Goal: Information Seeking & Learning: Learn about a topic

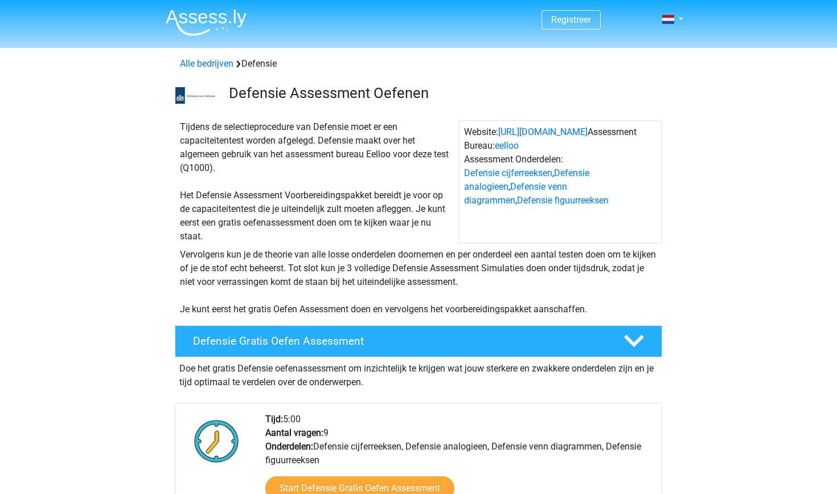
drag, startPoint x: 222, startPoint y: 170, endPoint x: 167, endPoint y: 141, distance: 62.4
click at [167, 141] on div "Tijdens de selectieprocedure van Defensie moet er een capaciteitentest worden a…" at bounding box center [418, 180] width 541 height 128
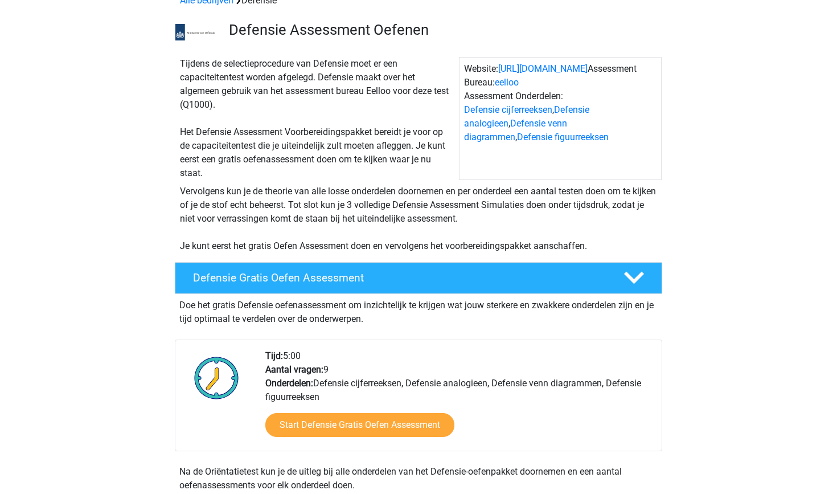
scroll to position [65, 0]
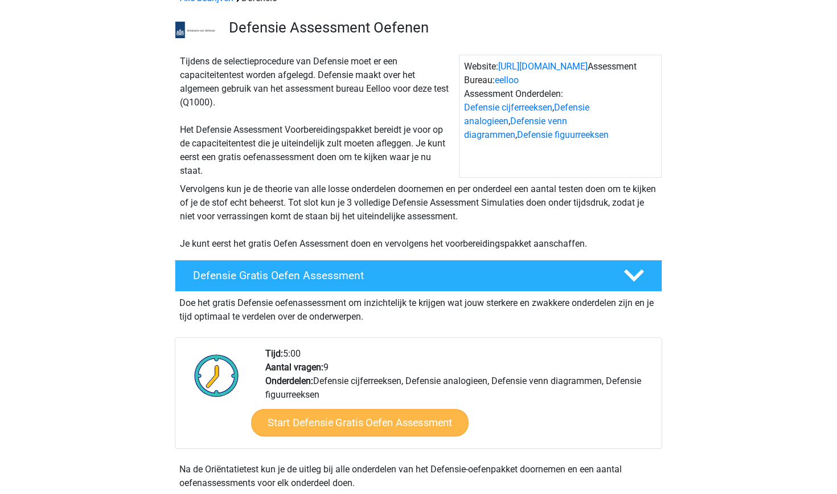
click at [406, 422] on link "Start Defensie Gratis Oefen Assessment" at bounding box center [360, 422] width 218 height 27
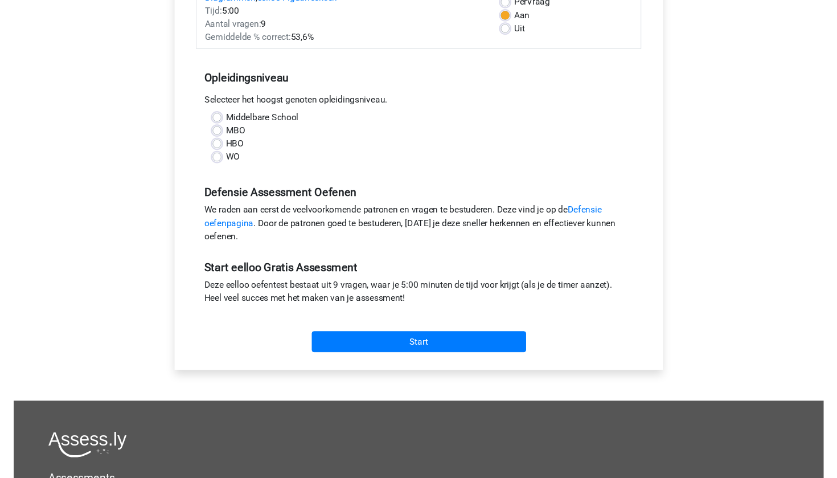
scroll to position [188, 0]
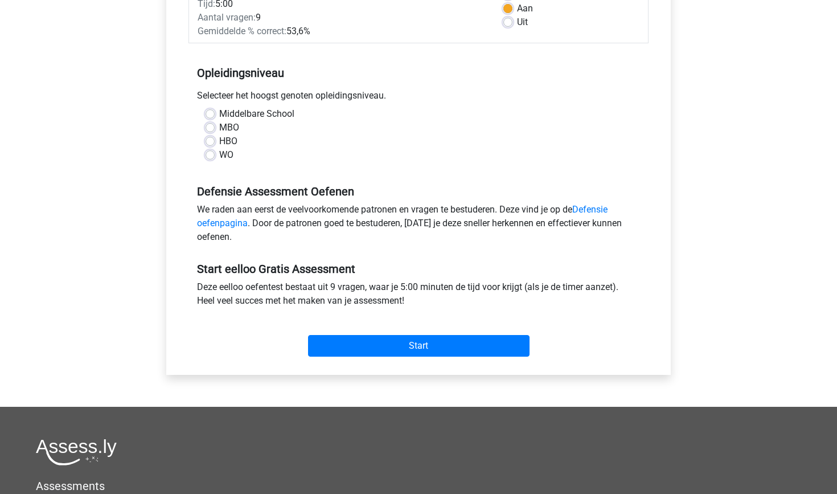
click at [219, 157] on label "WO" at bounding box center [226, 155] width 14 height 14
click at [211, 157] on input "WO" at bounding box center [210, 153] width 9 height 11
radio input "true"
click at [599, 208] on link "Defensie oefenpagina" at bounding box center [402, 216] width 411 height 24
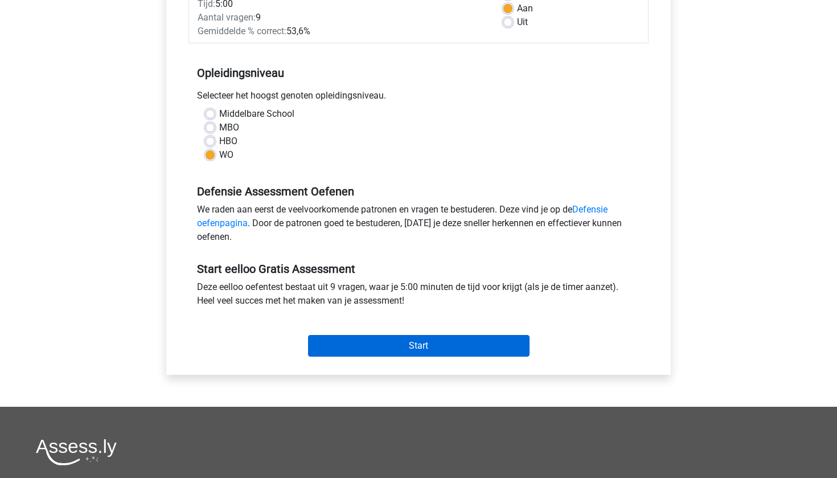
click at [428, 350] on input "Start" at bounding box center [419, 346] width 222 height 22
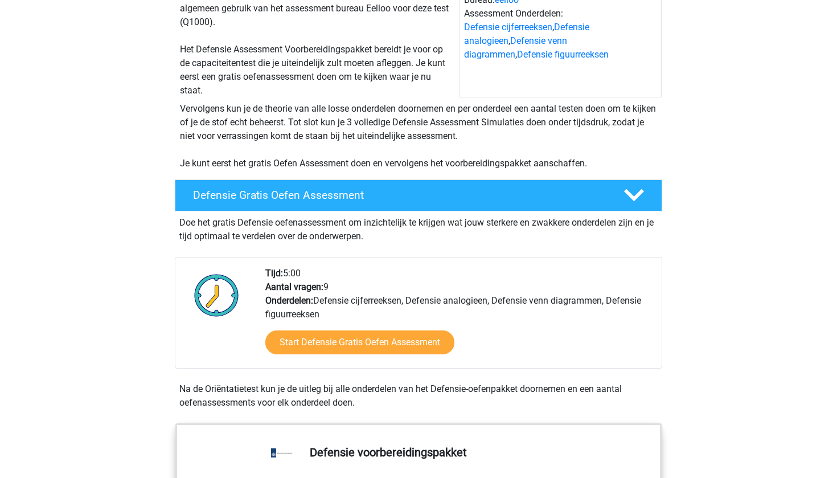
scroll to position [130, 0]
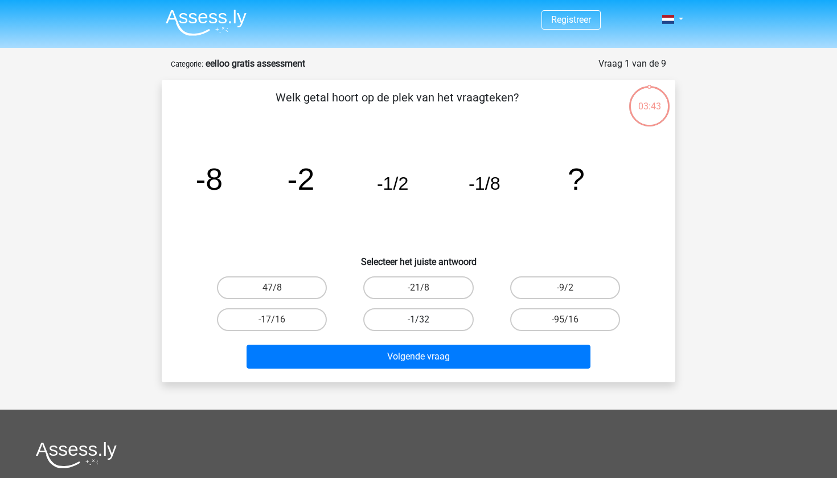
click at [444, 318] on label "-1/32" at bounding box center [418, 319] width 110 height 23
click at [426, 320] on input "-1/32" at bounding box center [422, 323] width 7 height 7
radio input "true"
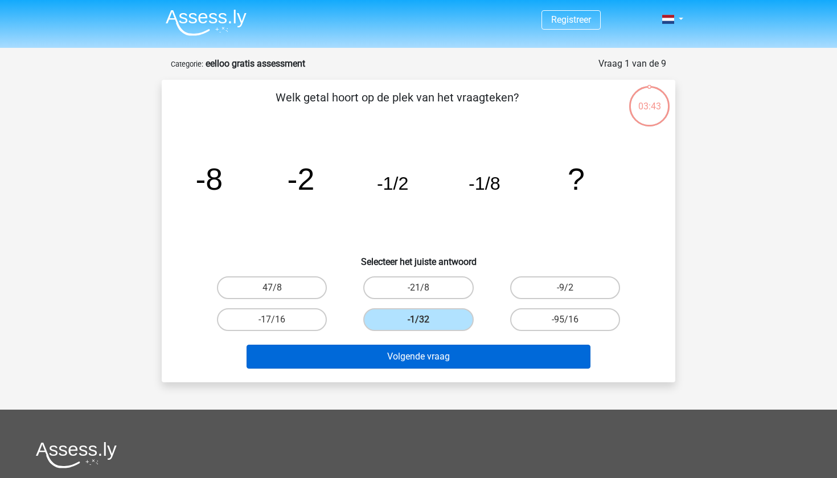
click at [446, 360] on button "Volgende vraag" at bounding box center [419, 357] width 345 height 24
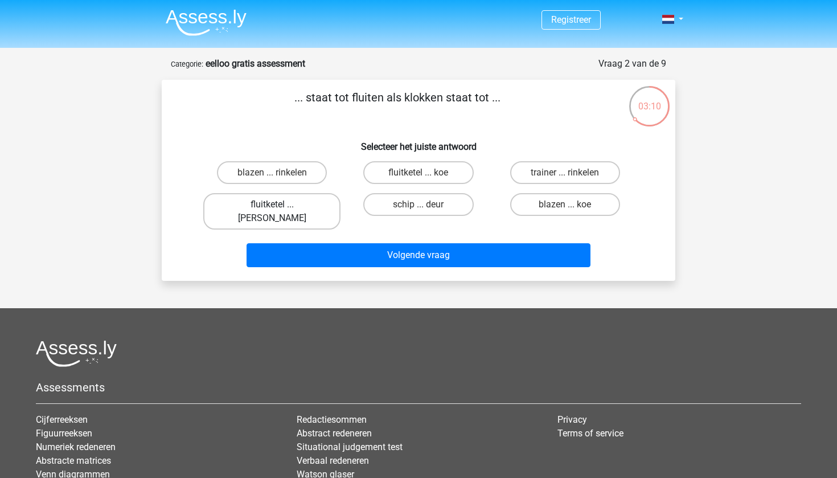
click at [289, 206] on label "fluitketel ... luiden" at bounding box center [271, 211] width 137 height 36
click at [280, 206] on input "fluitketel ... luiden" at bounding box center [275, 207] width 7 height 7
radio input "true"
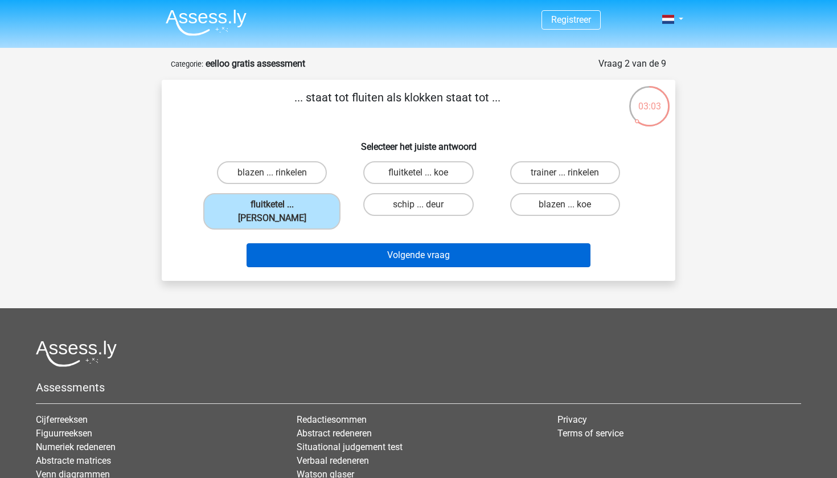
click at [443, 247] on button "Volgende vraag" at bounding box center [419, 255] width 345 height 24
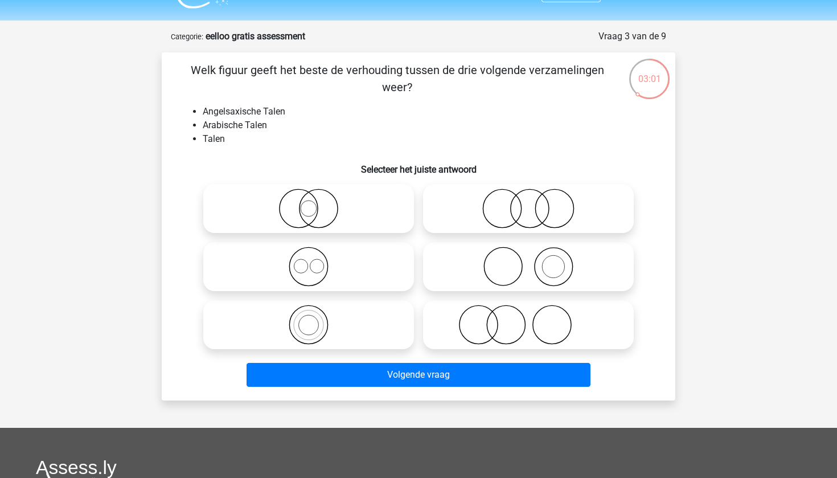
scroll to position [24, 0]
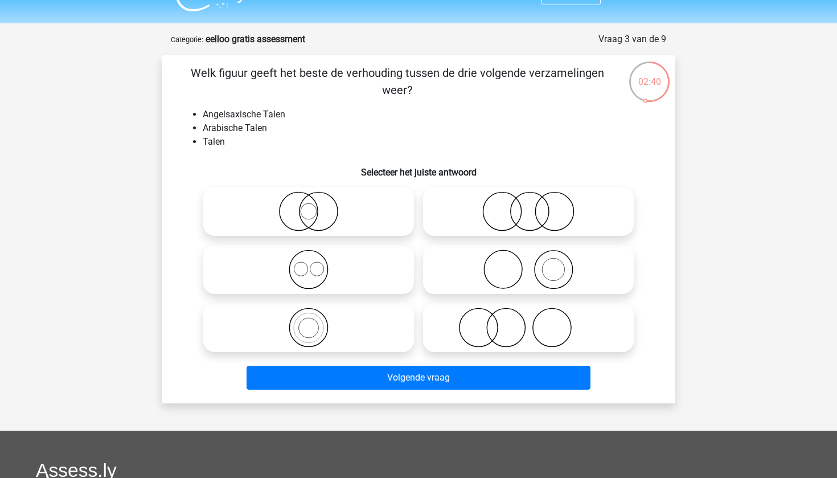
click at [546, 273] on icon at bounding box center [529, 269] width 202 height 40
click at [536, 264] on input "radio" at bounding box center [532, 259] width 7 height 7
radio input "true"
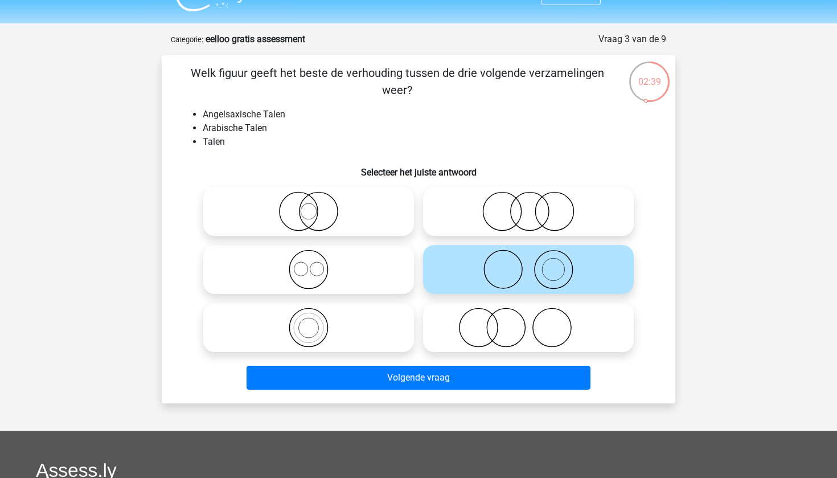
click at [363, 261] on icon at bounding box center [309, 269] width 202 height 40
click at [316, 261] on input "radio" at bounding box center [312, 259] width 7 height 7
radio input "true"
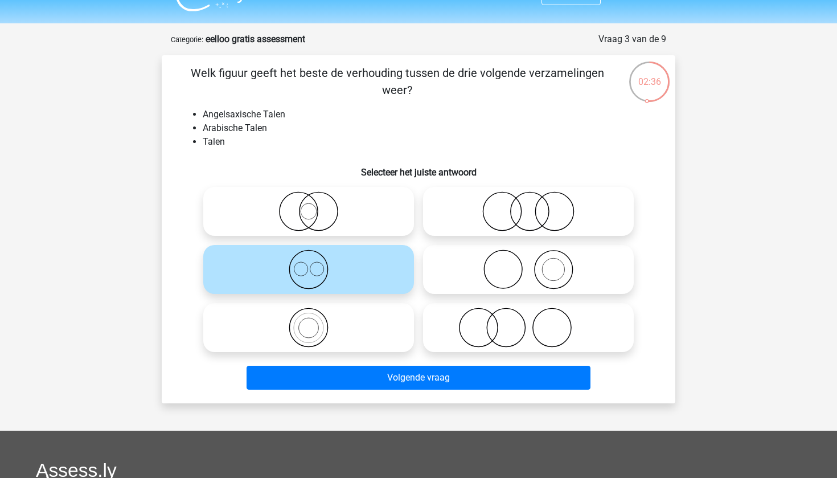
click at [347, 210] on icon at bounding box center [309, 211] width 202 height 40
click at [316, 206] on input "radio" at bounding box center [312, 201] width 7 height 7
radio input "true"
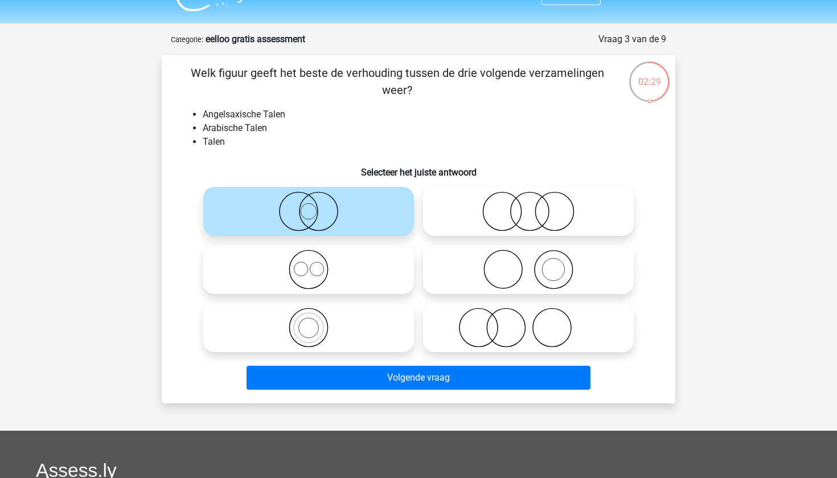
click at [316, 215] on circle at bounding box center [309, 211] width 16 height 16
click at [316, 206] on input "radio" at bounding box center [312, 201] width 7 height 7
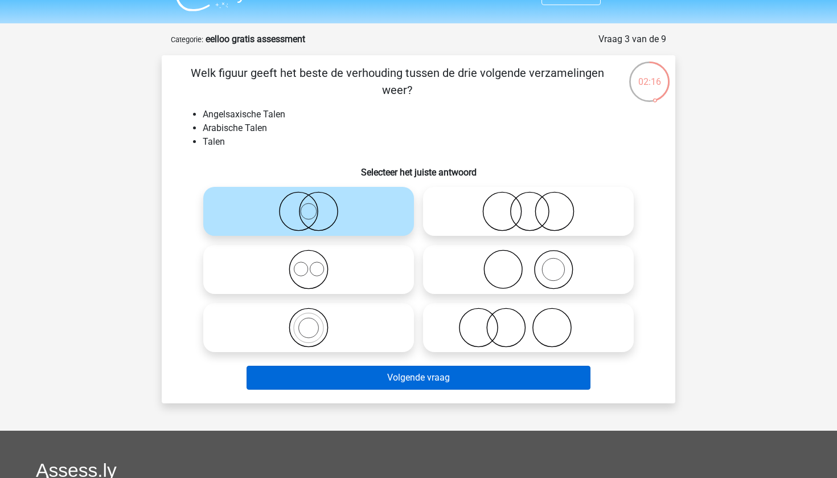
click at [417, 375] on button "Volgende vraag" at bounding box center [419, 378] width 345 height 24
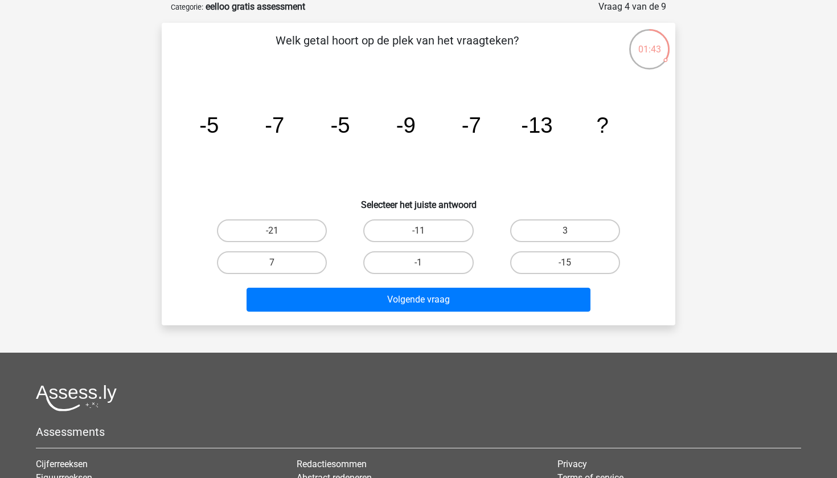
scroll to position [0, 0]
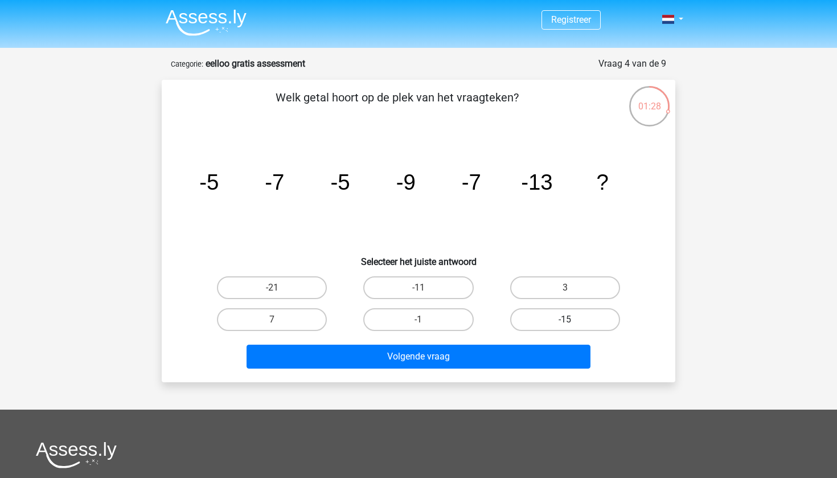
click at [576, 318] on label "-15" at bounding box center [565, 319] width 110 height 23
click at [572, 320] on input "-15" at bounding box center [568, 323] width 7 height 7
radio input "true"
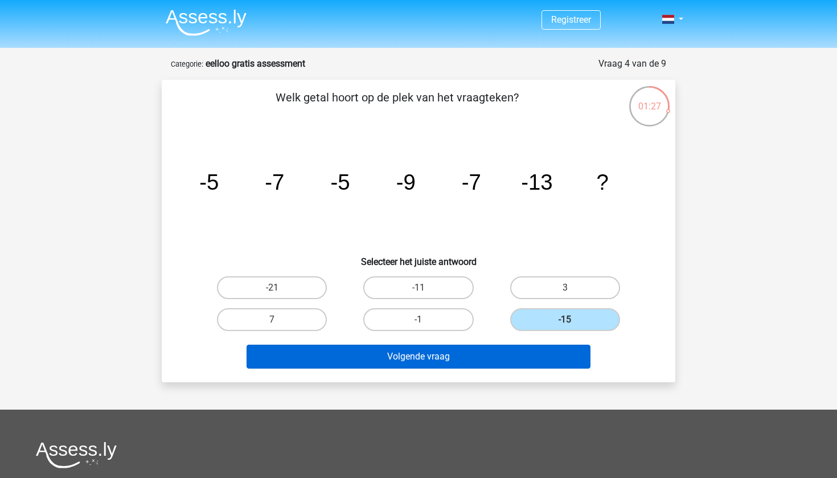
click at [454, 361] on button "Volgende vraag" at bounding box center [419, 357] width 345 height 24
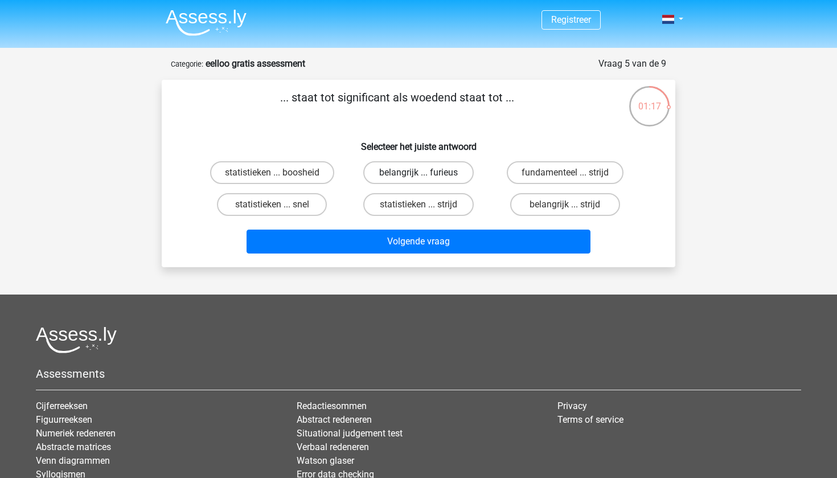
click at [433, 174] on label "belangrijk ... furieus" at bounding box center [418, 172] width 110 height 23
click at [426, 174] on input "belangrijk ... furieus" at bounding box center [422, 176] width 7 height 7
radio input "true"
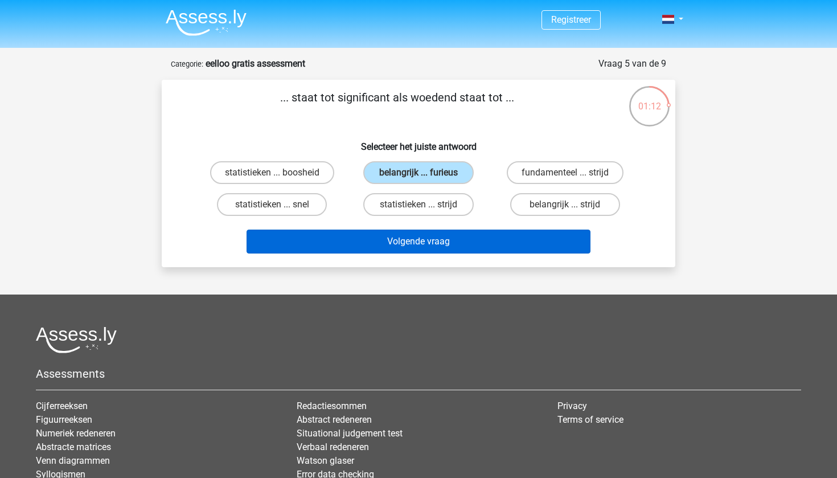
click at [420, 245] on button "Volgende vraag" at bounding box center [419, 242] width 345 height 24
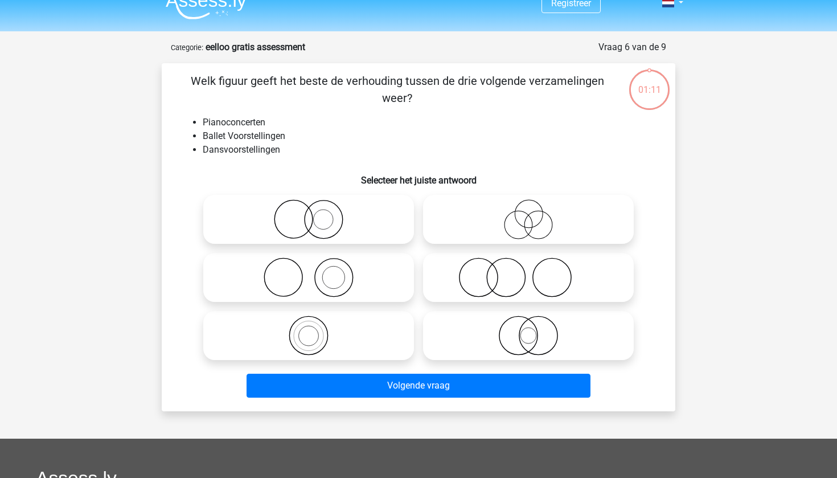
scroll to position [13, 0]
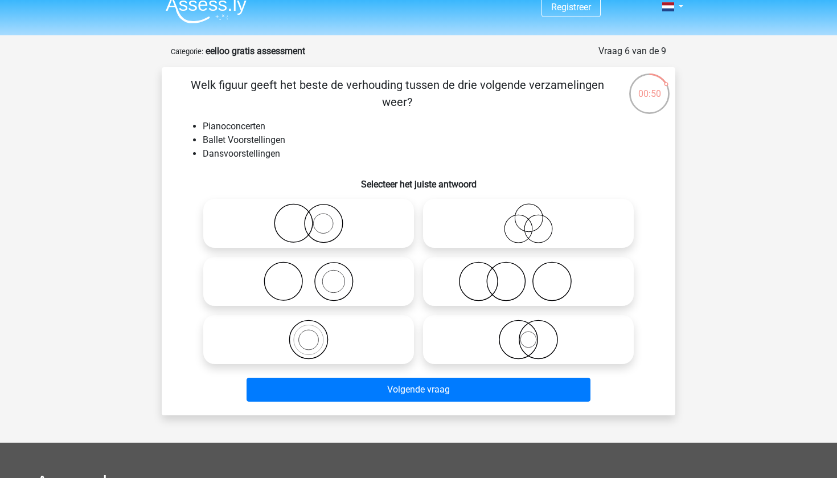
click at [537, 294] on circle at bounding box center [552, 282] width 38 height 38
click at [536, 276] on input "radio" at bounding box center [532, 271] width 7 height 7
radio input "true"
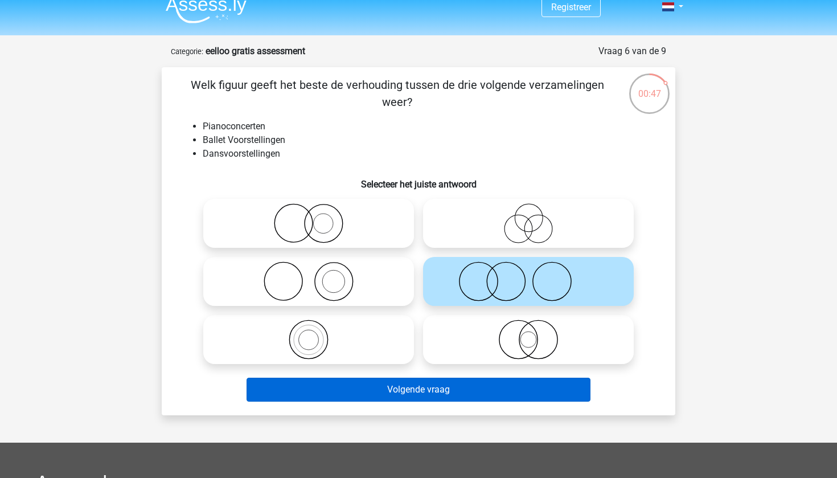
click at [426, 386] on button "Volgende vraag" at bounding box center [419, 390] width 345 height 24
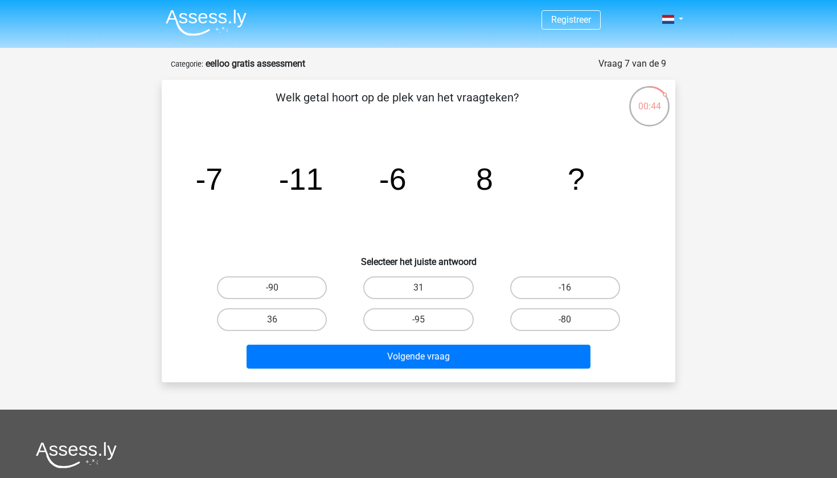
scroll to position [0, 0]
click at [555, 282] on label "-16" at bounding box center [565, 287] width 110 height 23
click at [565, 288] on input "-16" at bounding box center [568, 291] width 7 height 7
radio input "true"
click at [444, 282] on label "31" at bounding box center [418, 287] width 110 height 23
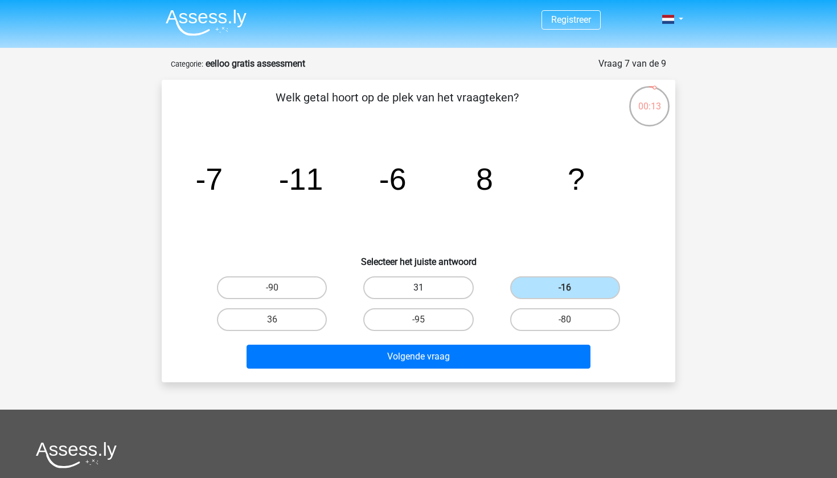
click at [426, 288] on input "31" at bounding box center [422, 291] width 7 height 7
radio input "true"
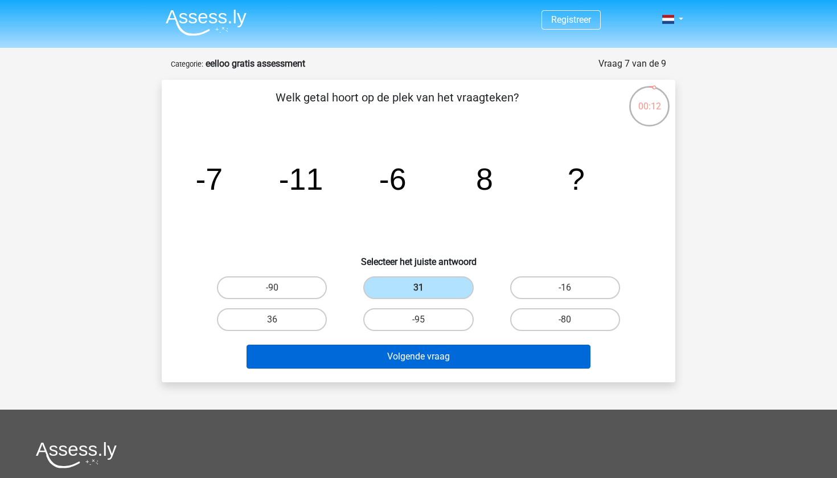
click at [407, 357] on button "Volgende vraag" at bounding box center [419, 357] width 345 height 24
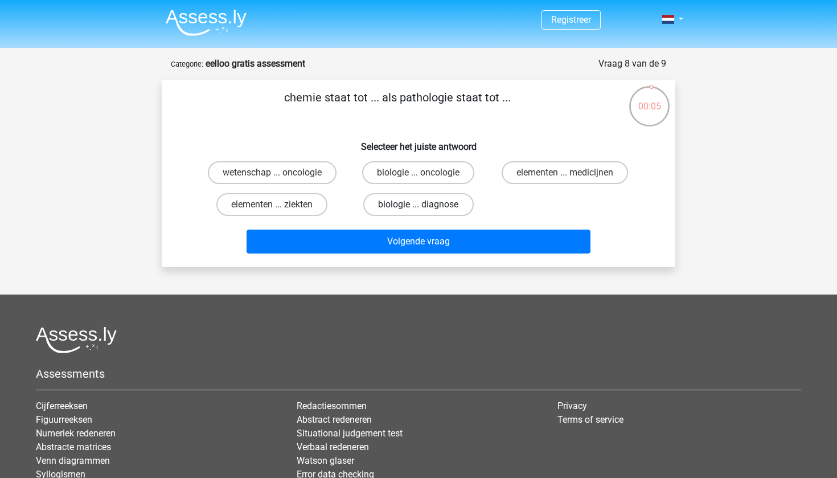
click at [421, 202] on label "biologie ... diagnose" at bounding box center [418, 204] width 110 height 23
click at [421, 204] on input "biologie ... diagnose" at bounding box center [422, 207] width 7 height 7
radio input "true"
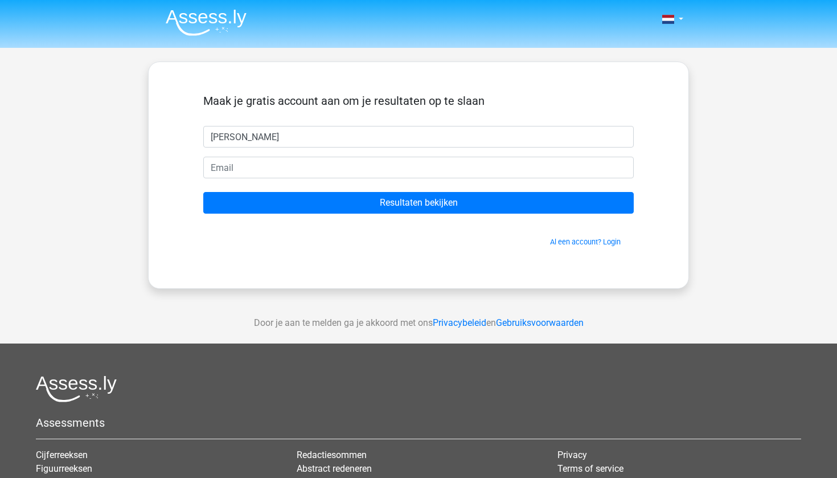
type input "[PERSON_NAME]"
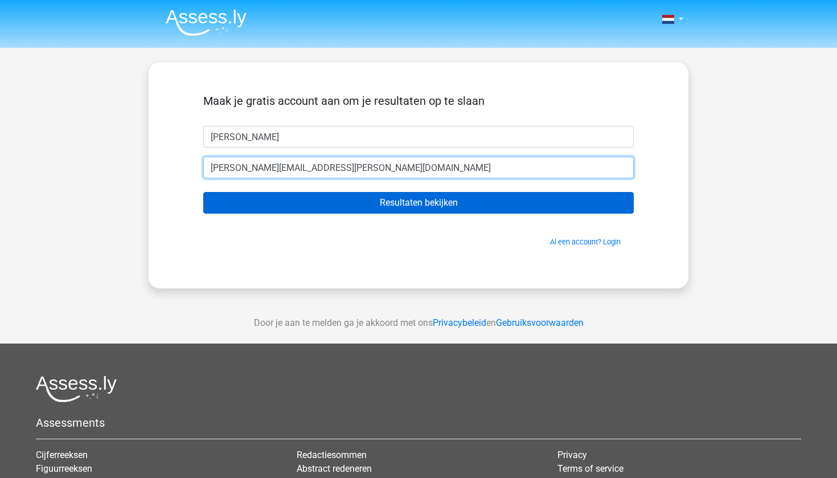
type input "[EMAIL_ADDRESS][PERSON_NAME][DOMAIN_NAME]"
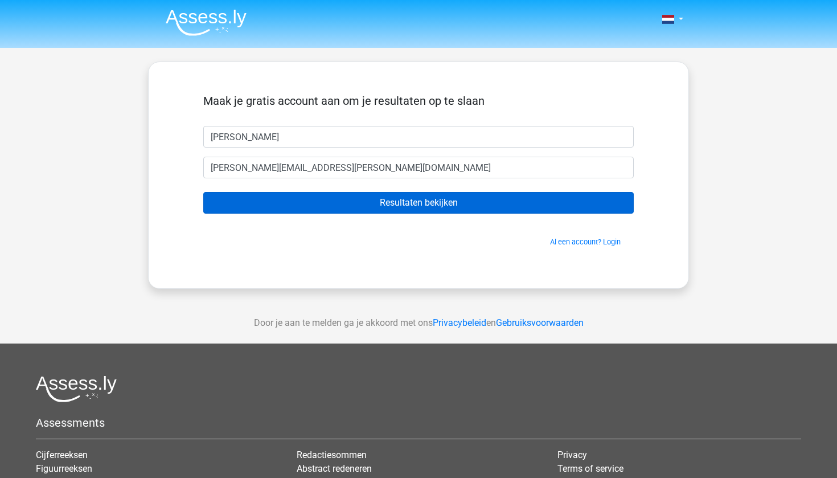
click at [411, 209] on input "Resultaten bekijken" at bounding box center [418, 203] width 431 height 22
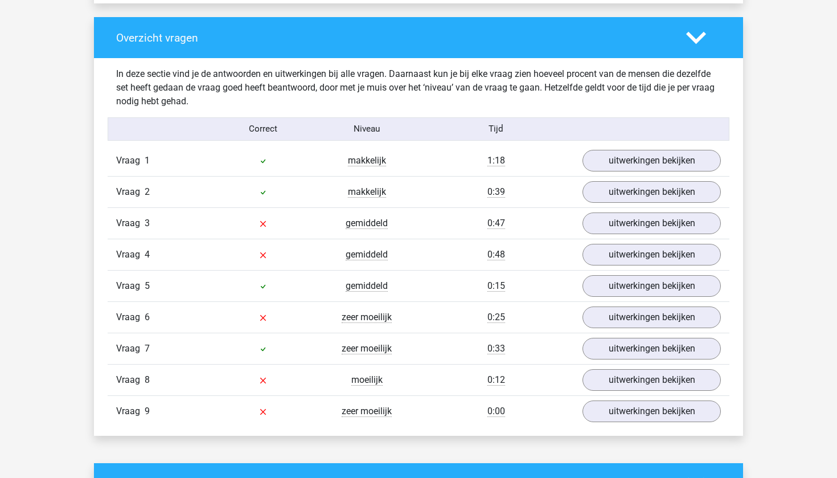
scroll to position [1143, 0]
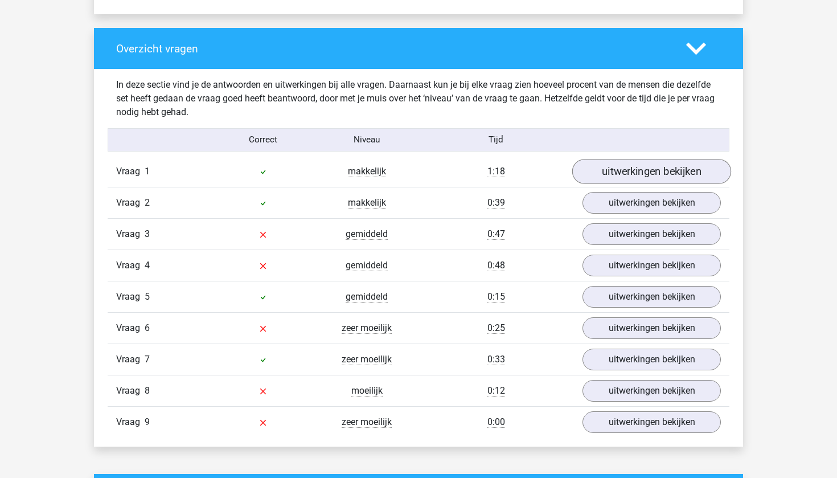
click at [671, 165] on link "uitwerkingen bekijken" at bounding box center [651, 171] width 159 height 25
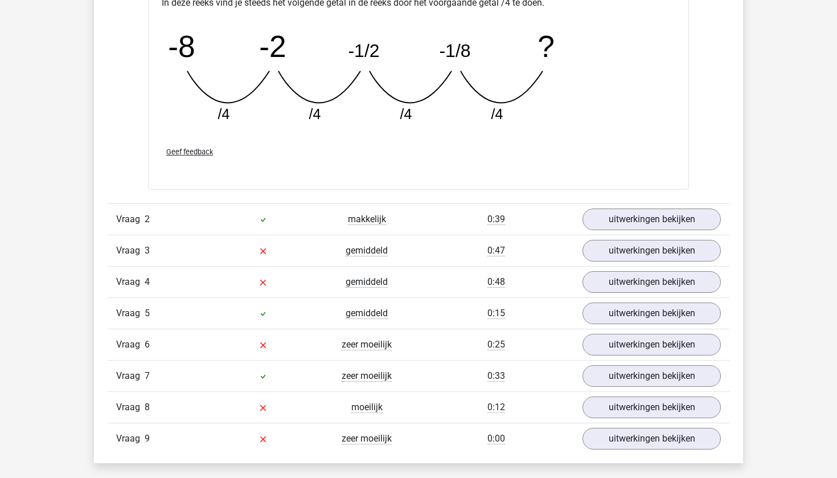
scroll to position [1624, 0]
click at [650, 211] on link "uitwerkingen bekijken" at bounding box center [651, 219] width 159 height 25
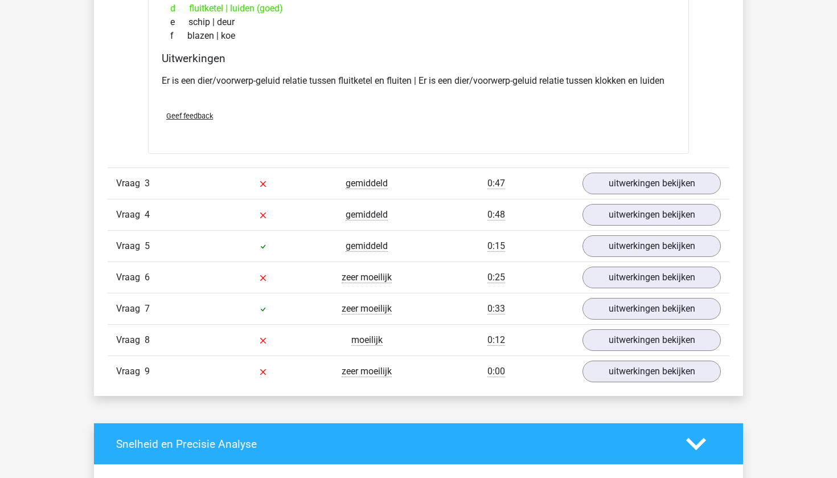
scroll to position [1967, 0]
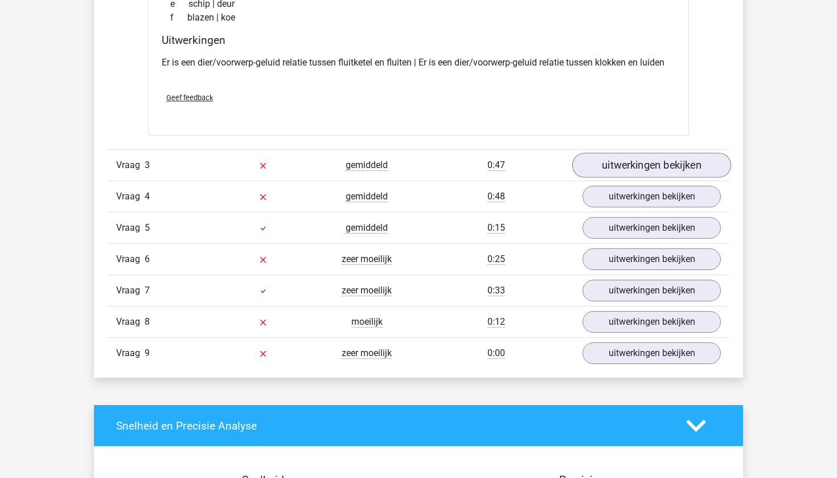
click at [640, 160] on link "uitwerkingen bekijken" at bounding box center [651, 165] width 159 height 25
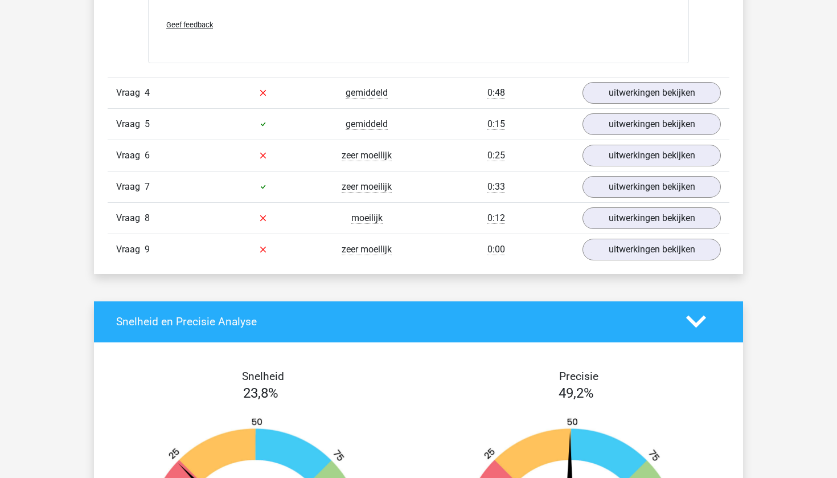
scroll to position [2804, 0]
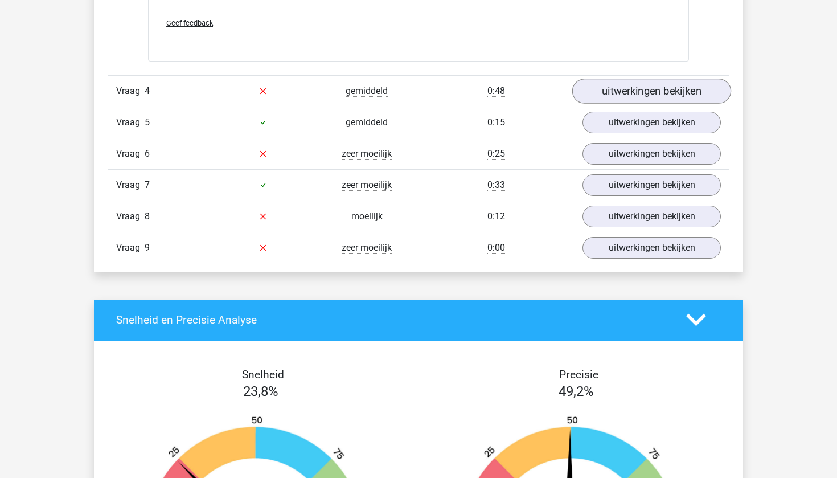
click at [672, 86] on link "uitwerkingen bekijken" at bounding box center [651, 91] width 159 height 25
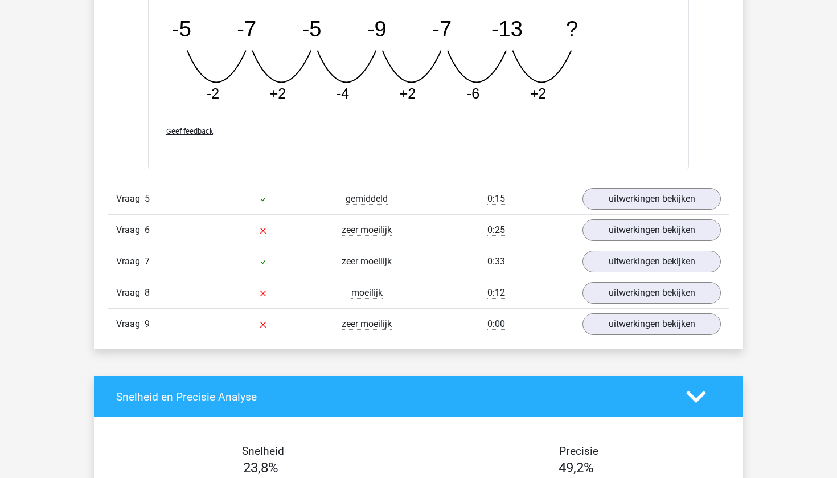
scroll to position [3274, 0]
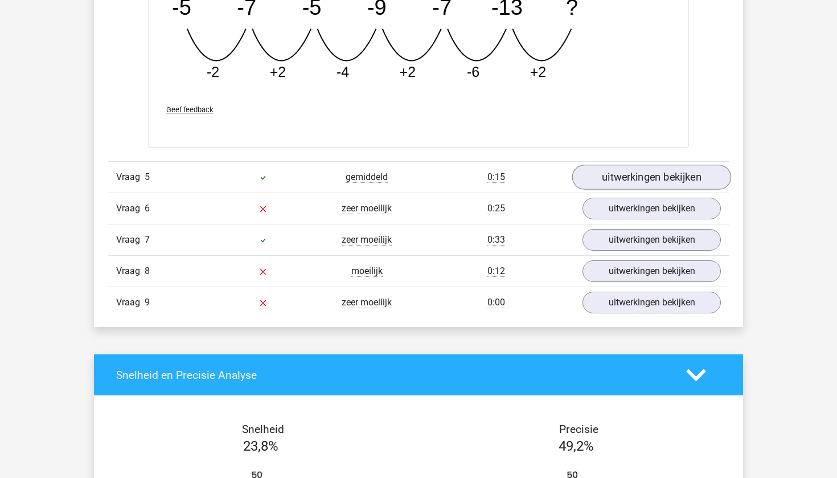
click at [682, 183] on link "uitwerkingen bekijken" at bounding box center [651, 177] width 159 height 25
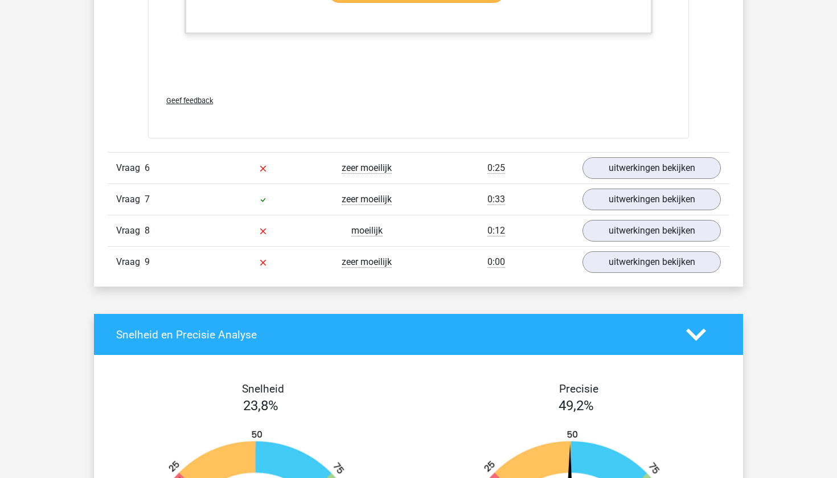
scroll to position [3892, 0]
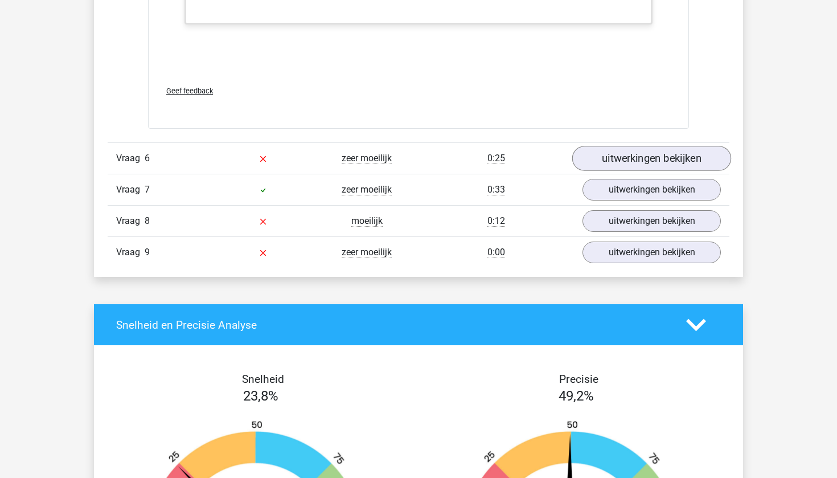
click at [628, 151] on link "uitwerkingen bekijken" at bounding box center [651, 158] width 159 height 25
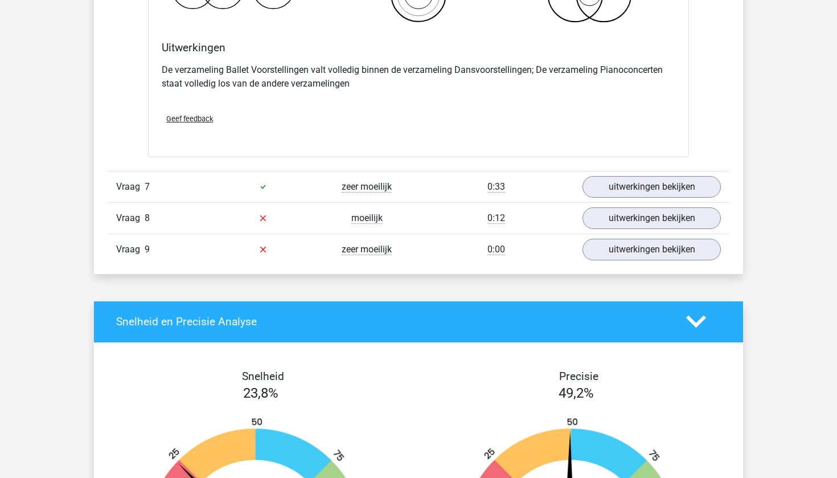
scroll to position [4328, 0]
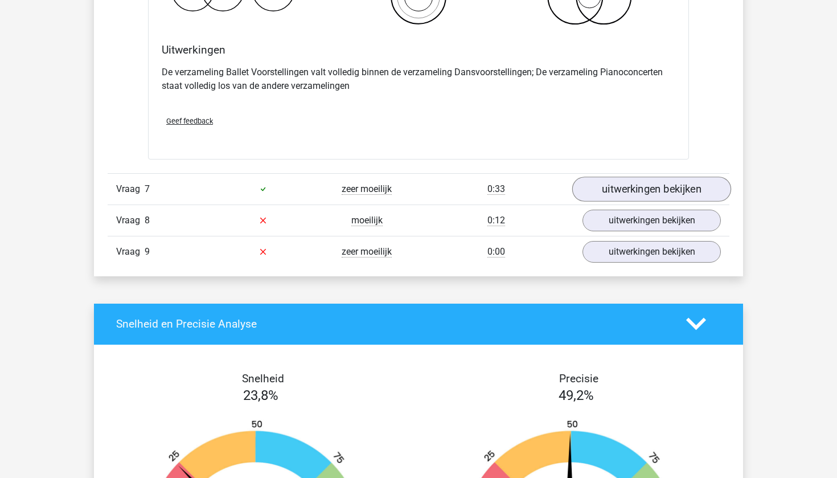
click at [624, 194] on link "uitwerkingen bekijken" at bounding box center [651, 189] width 159 height 25
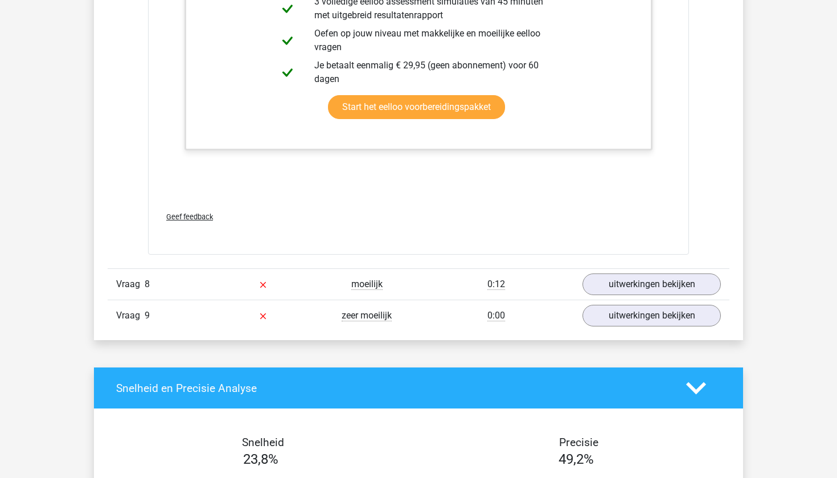
scroll to position [4952, 0]
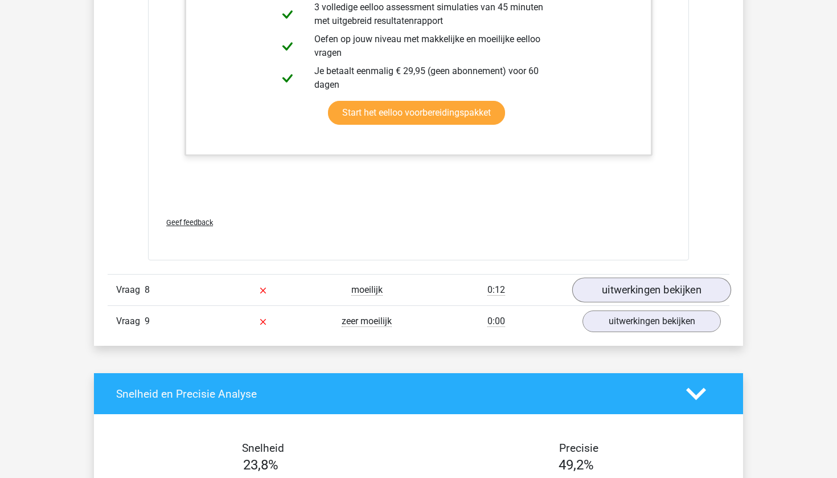
click at [617, 286] on link "uitwerkingen bekijken" at bounding box center [651, 290] width 159 height 25
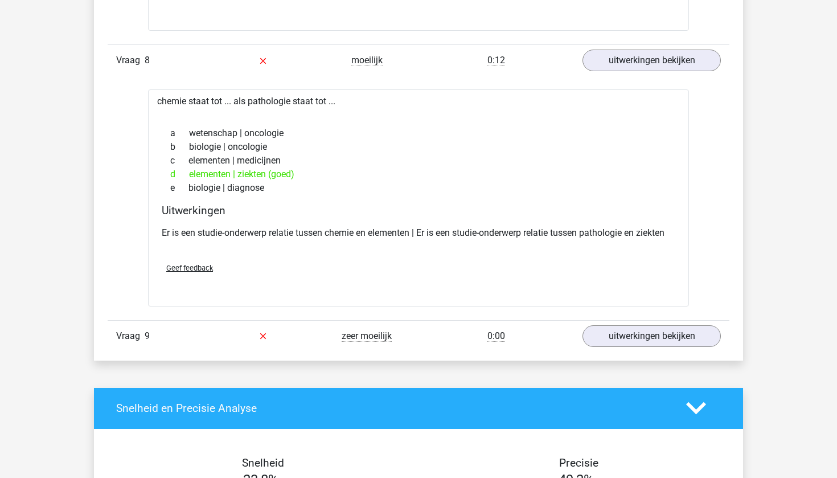
scroll to position [5191, 0]
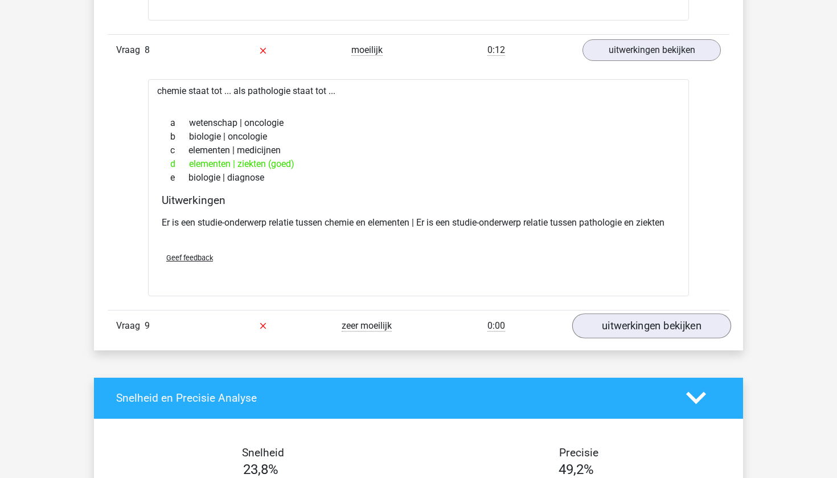
click at [704, 328] on link "uitwerkingen bekijken" at bounding box center [651, 325] width 159 height 25
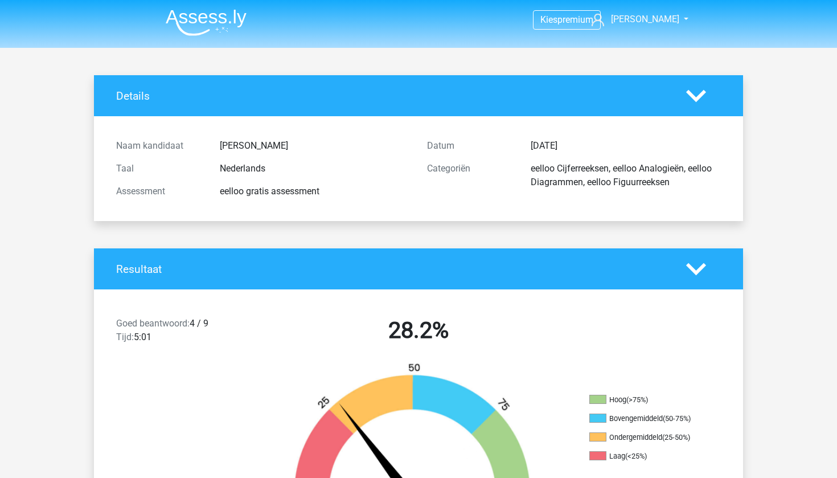
scroll to position [0, 0]
